Goal: Complete application form

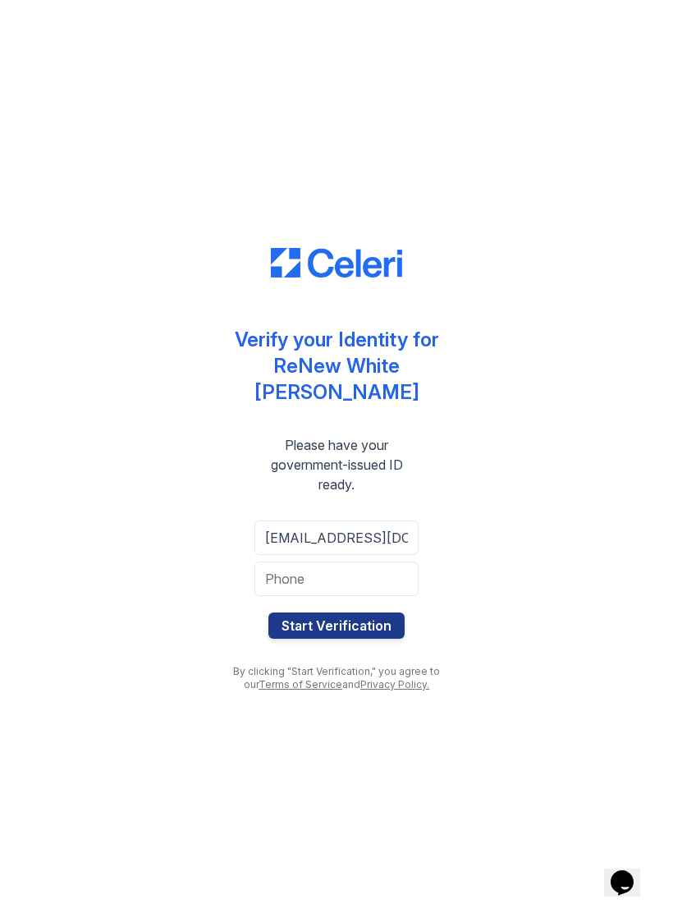
type input "[EMAIL_ADDRESS][DOMAIN_NAME]"
click at [368, 562] on input "tel" at bounding box center [337, 579] width 164 height 34
type input "2408214185"
click at [367, 613] on button "Start Verification" at bounding box center [337, 626] width 136 height 26
